Goal: Task Accomplishment & Management: Complete application form

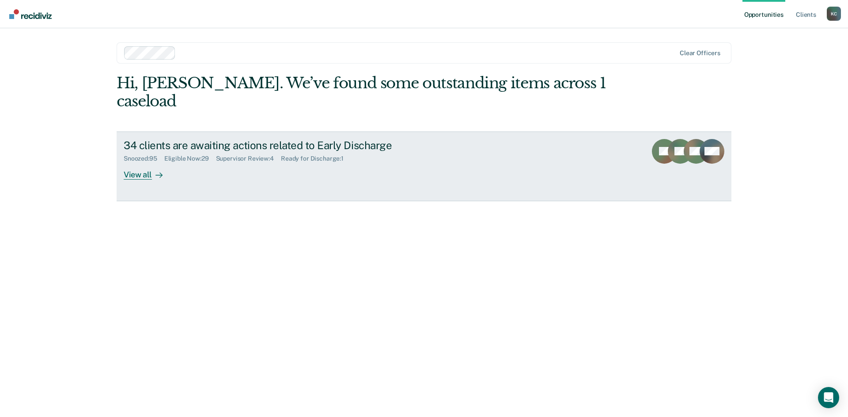
click at [159, 172] on icon at bounding box center [158, 175] width 7 height 7
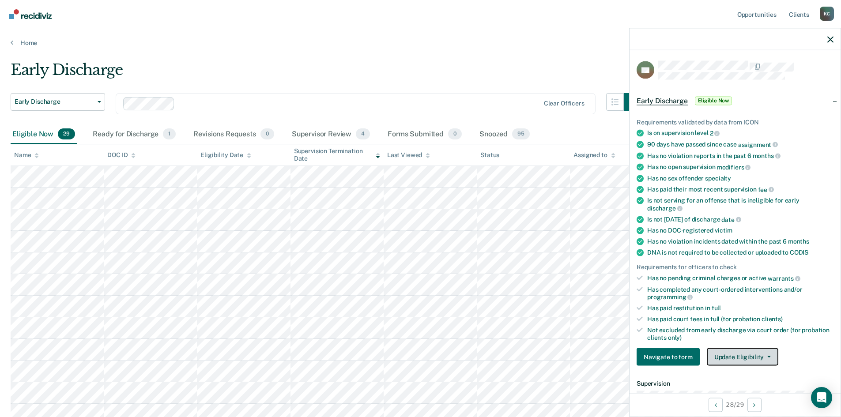
click at [731, 364] on button "Update Eligibility" at bounding box center [743, 357] width 72 height 18
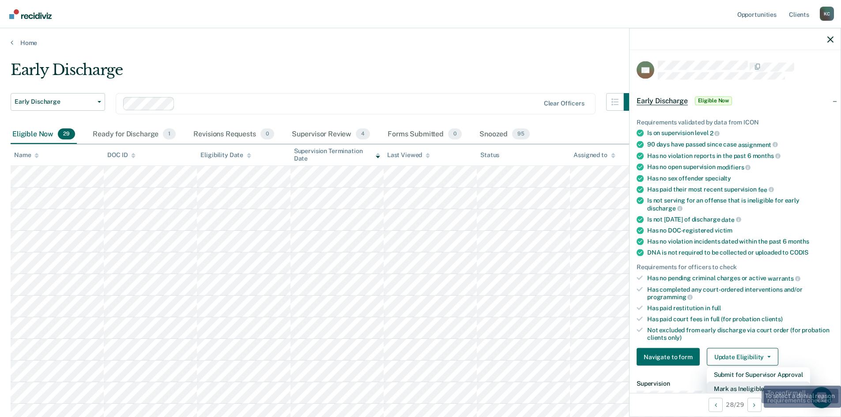
scroll to position [2, 0]
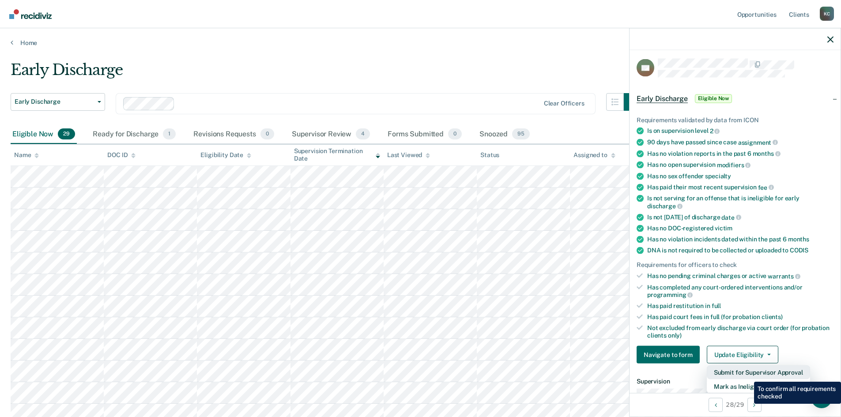
click at [748, 375] on button "Submit for Supervisor Approval" at bounding box center [758, 373] width 103 height 14
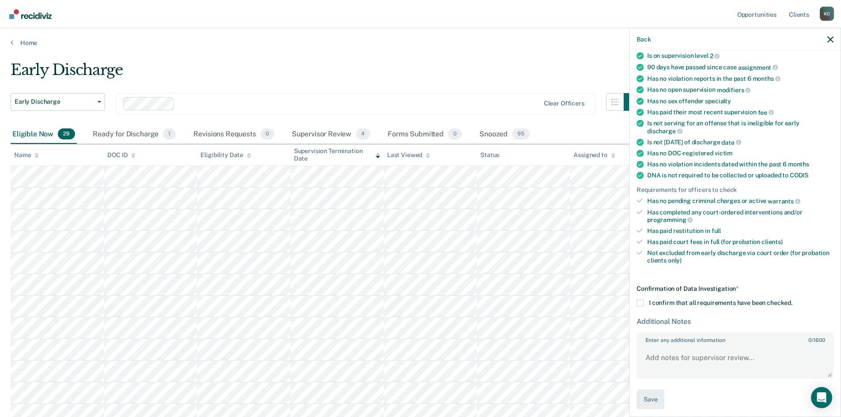
scroll to position [81, 0]
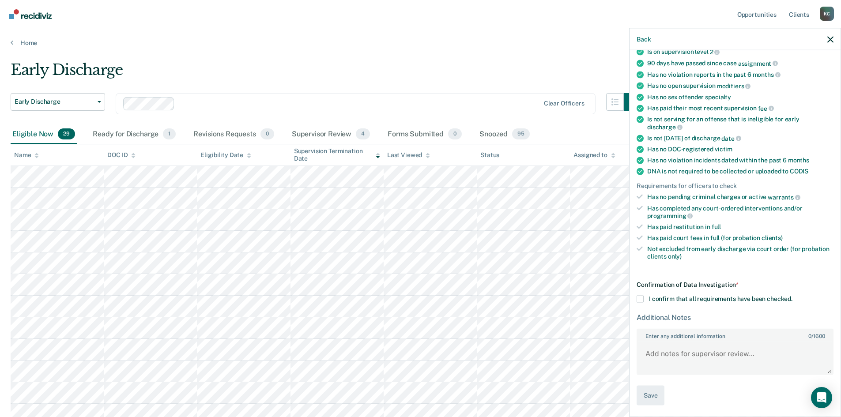
click at [644, 300] on label "I confirm that all requirements have been checked." at bounding box center [735, 299] width 197 height 7
click at [793, 296] on input "I confirm that all requirements have been checked." at bounding box center [793, 296] width 0 height 0
click at [649, 396] on button "Save" at bounding box center [651, 396] width 28 height 20
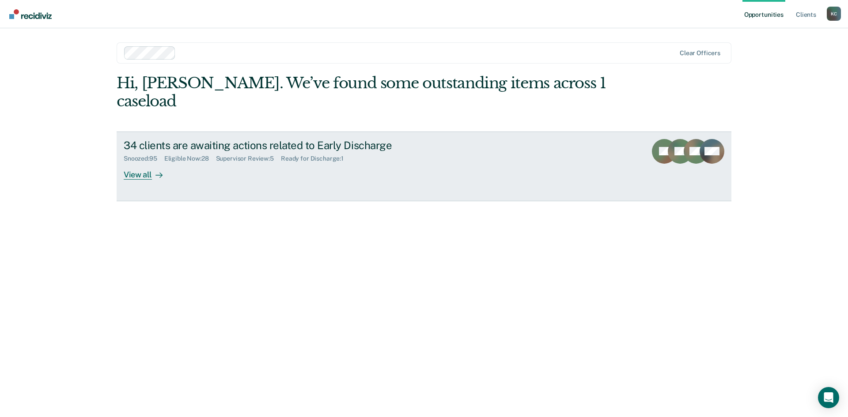
click at [162, 172] on icon at bounding box center [158, 175] width 7 height 7
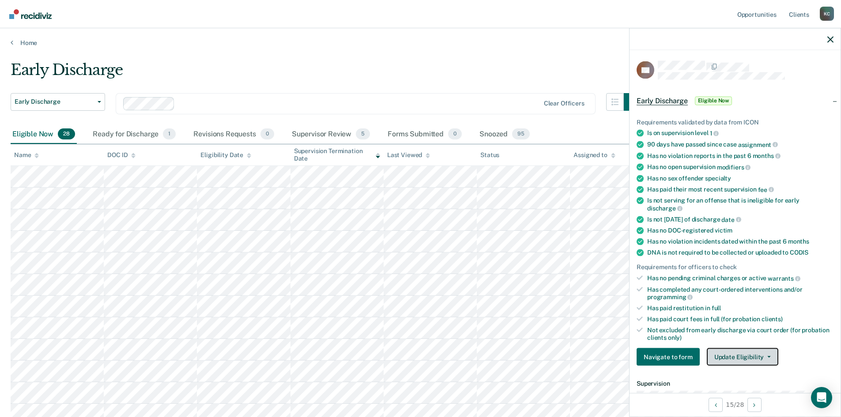
click at [756, 356] on button "Update Eligibility" at bounding box center [743, 357] width 72 height 18
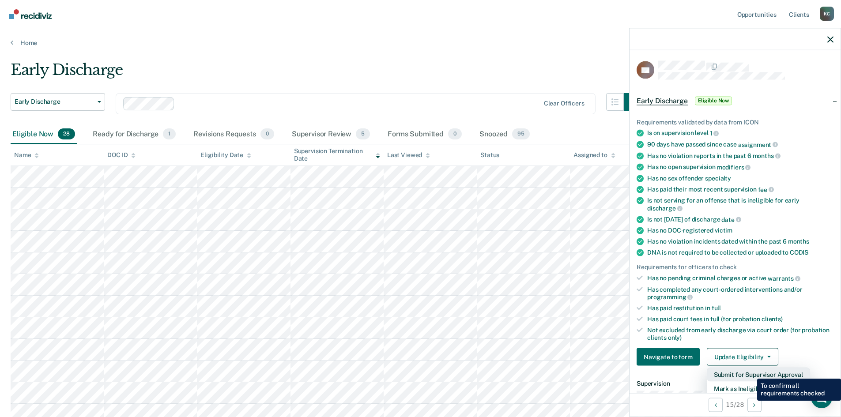
click at [751, 372] on button "Submit for Supervisor Approval" at bounding box center [758, 375] width 103 height 14
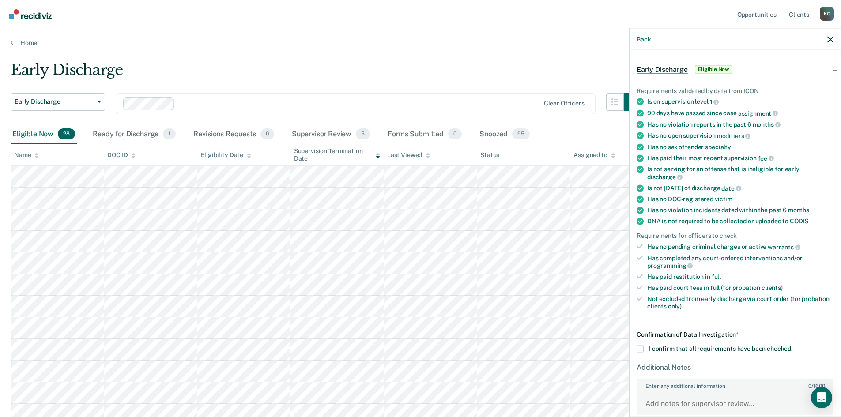
scroll to position [81, 0]
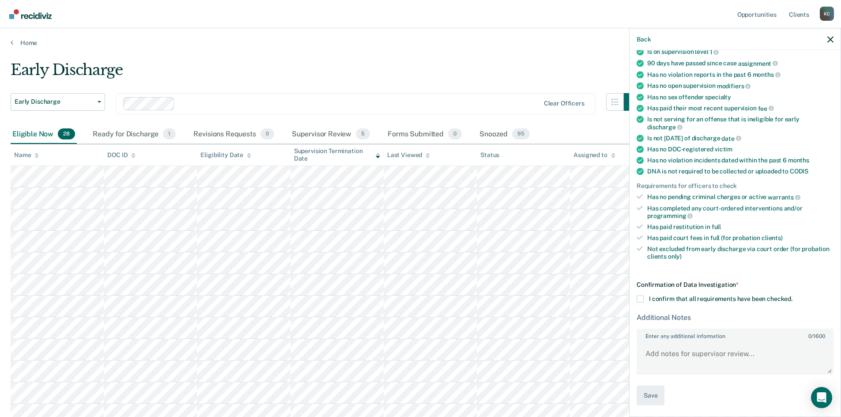
click at [642, 296] on span at bounding box center [640, 299] width 7 height 7
click at [793, 296] on input "I confirm that all requirements have been checked." at bounding box center [793, 296] width 0 height 0
click at [649, 391] on button "Save" at bounding box center [651, 396] width 28 height 20
